Goal: Transaction & Acquisition: Purchase product/service

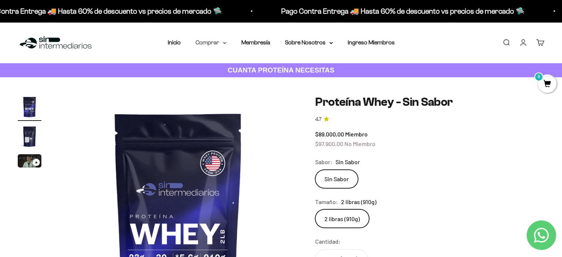
click at [221, 41] on summary "Comprar" at bounding box center [211, 43] width 31 height 10
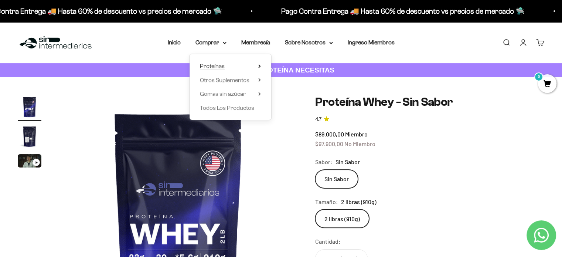
click at [227, 66] on summary "Proteínas" at bounding box center [230, 66] width 61 height 10
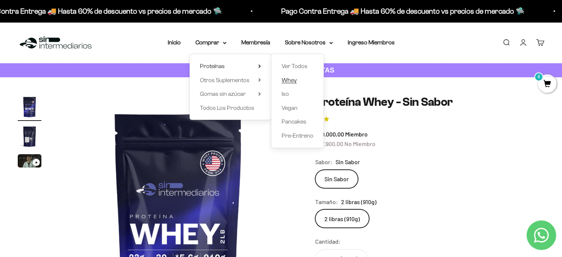
click at [295, 82] on span "Whey" at bounding box center [289, 80] width 15 height 6
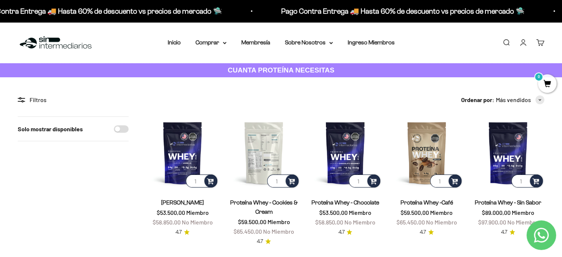
click at [259, 158] on img at bounding box center [264, 152] width 72 height 72
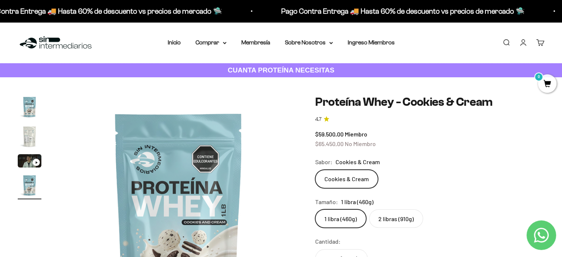
click at [31, 135] on img "Ir al artículo 2" at bounding box center [30, 137] width 24 height 24
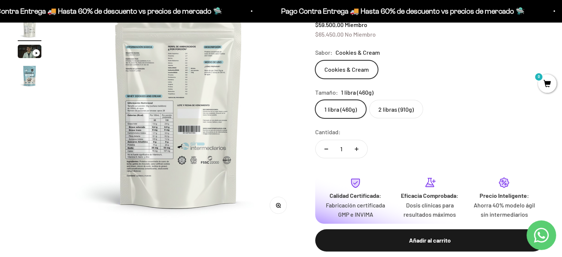
scroll to position [111, 0]
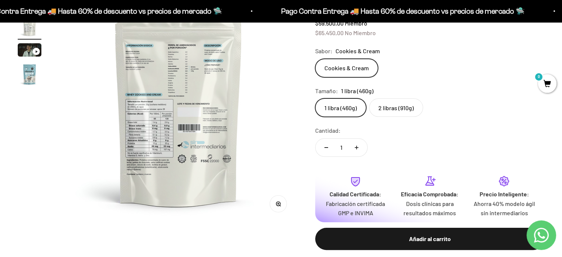
click at [164, 96] on img at bounding box center [178, 103] width 239 height 239
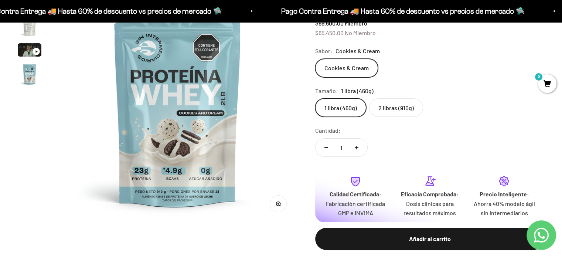
scroll to position [0, 0]
click at [229, 109] on img at bounding box center [178, 103] width 239 height 239
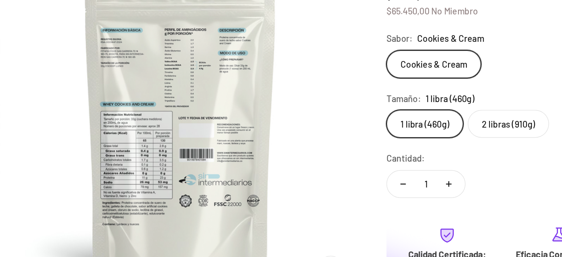
scroll to position [111, 0]
